Goal: Transaction & Acquisition: Purchase product/service

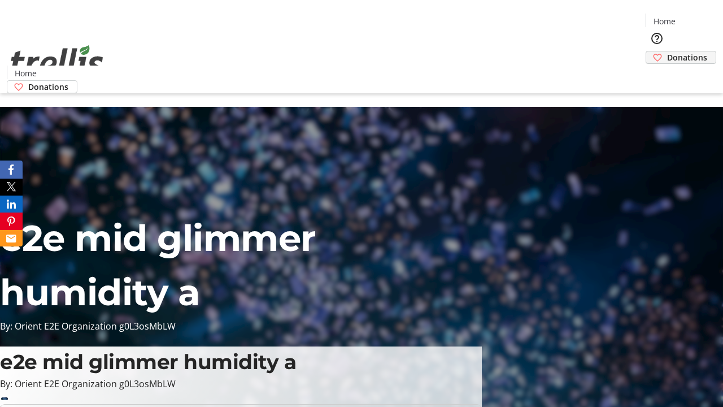
click at [667, 51] on span "Donations" at bounding box center [687, 57] width 40 height 12
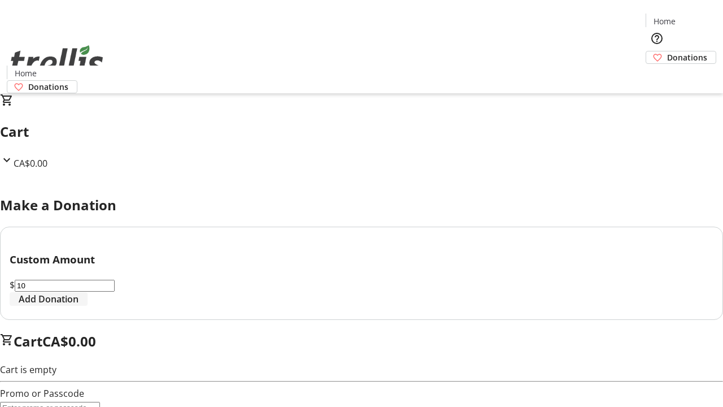
click at [79, 306] on span "Add Donation" at bounding box center [49, 299] width 60 height 14
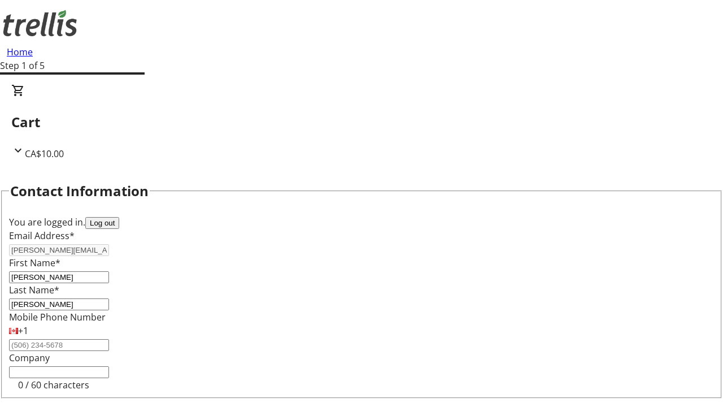
select select "CA"
type input "Kelowna"
select select "BC"
type input "Kelowna"
type input "V1Y 0C2"
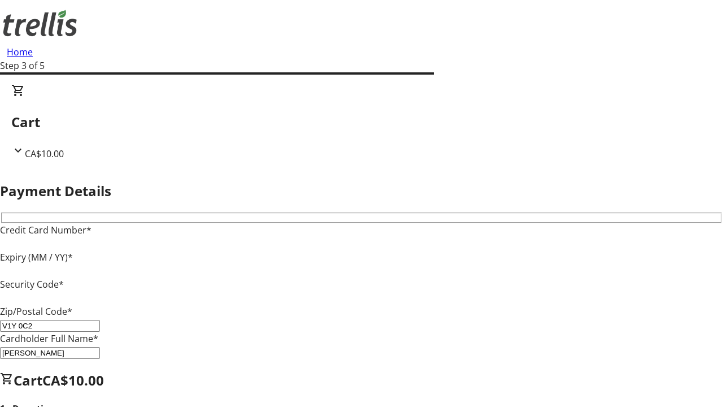
type input "V1Y 0C2"
